Goal: Information Seeking & Learning: Learn about a topic

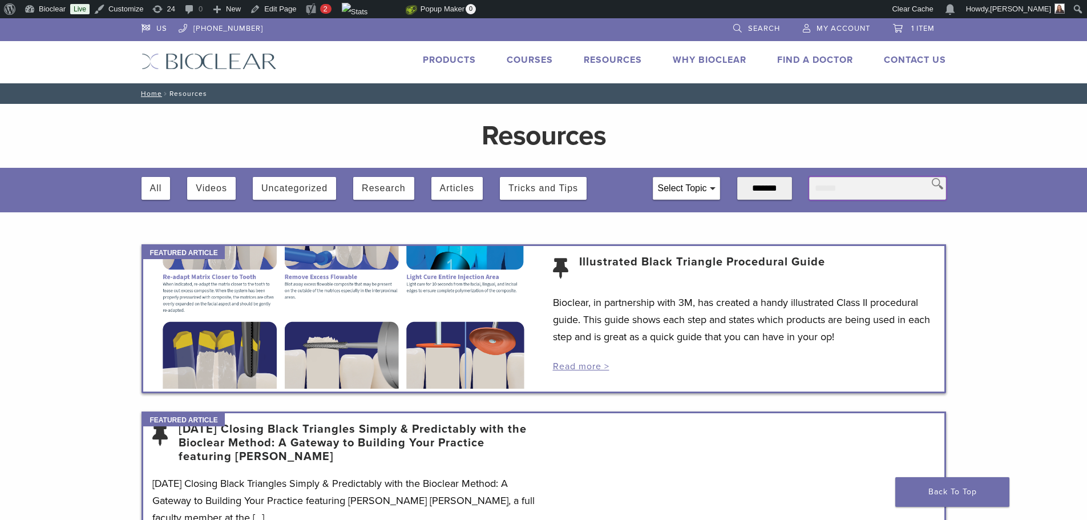
click at [859, 184] on input "text" at bounding box center [877, 188] width 137 height 23
type input "*******"
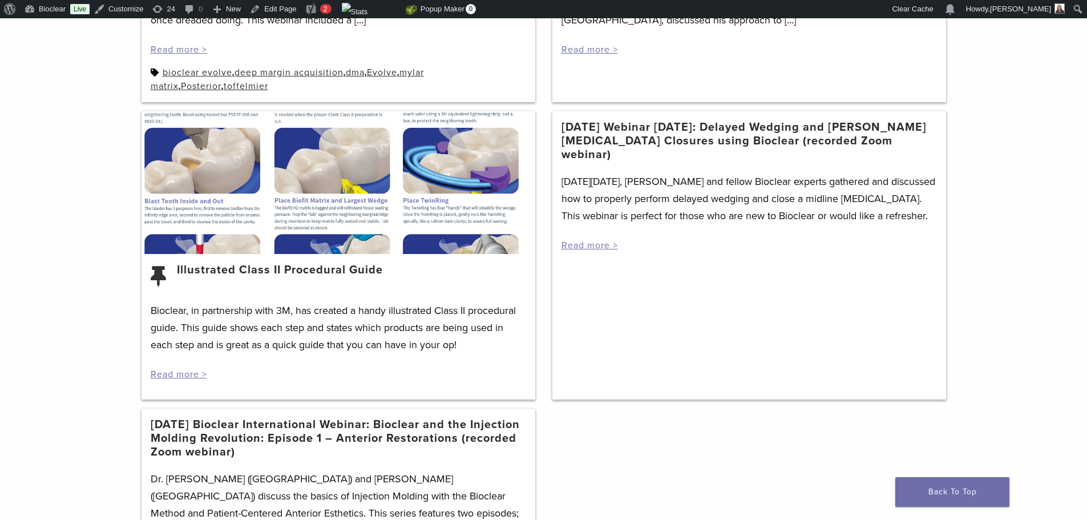
scroll to position [571, 0]
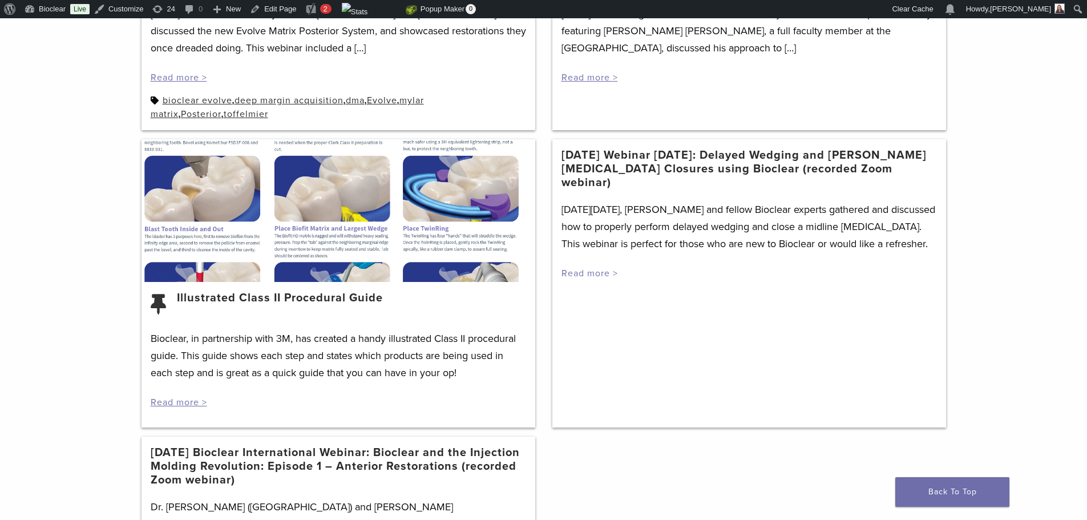
click at [604, 268] on link "Read more >" at bounding box center [589, 273] width 56 height 11
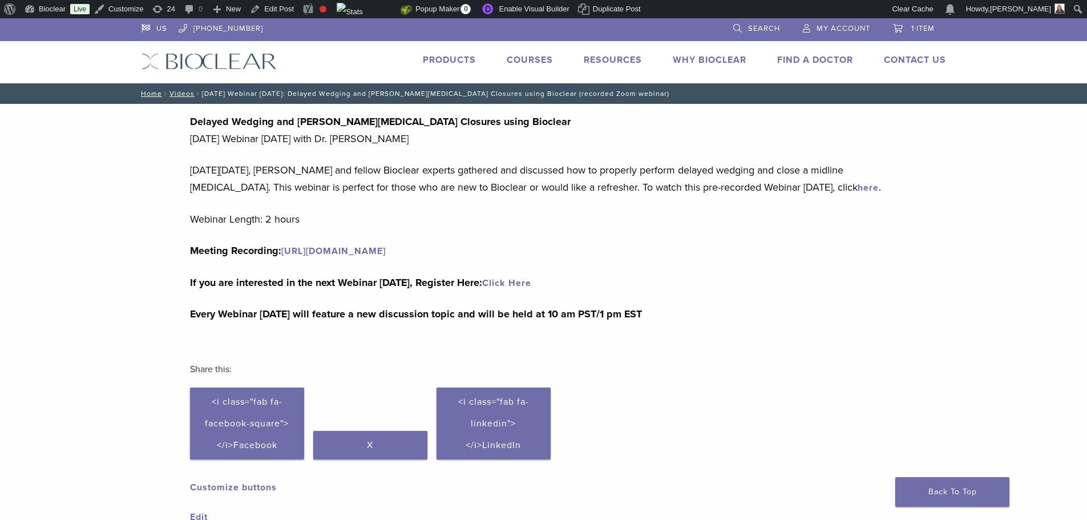
click at [327, 250] on link "https://bioclear.live/WebWed7" at bounding box center [333, 250] width 104 height 11
click at [331, 250] on link "https://bioclear.live/WebWed7" at bounding box center [333, 250] width 104 height 11
click at [860, 189] on link "here" at bounding box center [868, 187] width 21 height 11
click at [233, 402] on span "<i class="fab fa-facebook-square"></i>Facebook" at bounding box center [247, 423] width 84 height 55
click at [500, 410] on link "Click to share on LinkedIn (Opens in new window) <i class="fab fa-linkedin"></i…" at bounding box center [493, 423] width 114 height 72
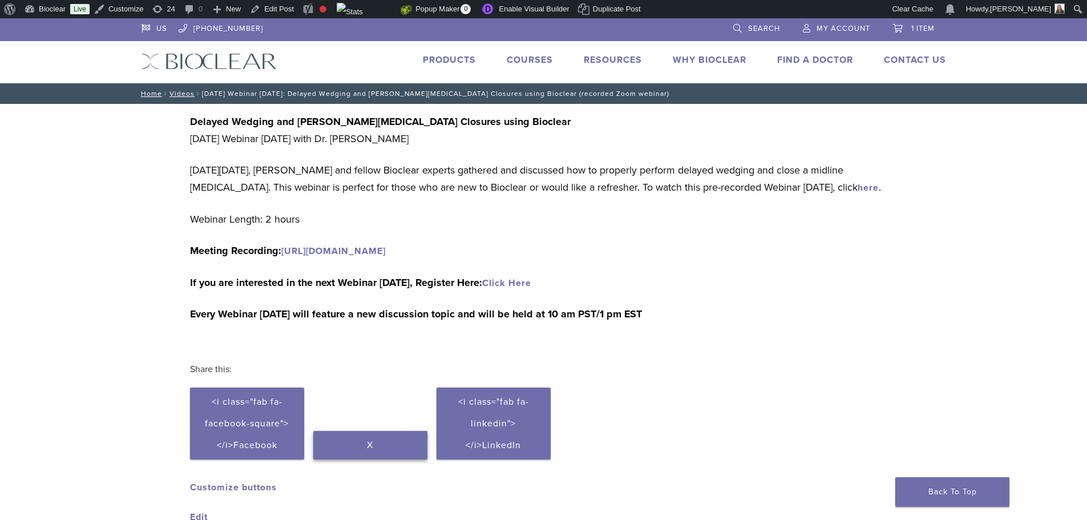
click at [369, 446] on span "X" at bounding box center [370, 444] width 6 height 11
